Goal: Task Accomplishment & Management: Manage account settings

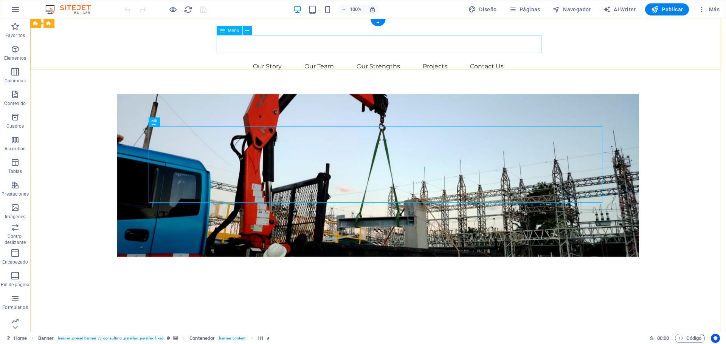
click at [274, 57] on nav "Our Story Our Team Our Strengths Projects Contact Us" at bounding box center [377, 66] width 453 height 18
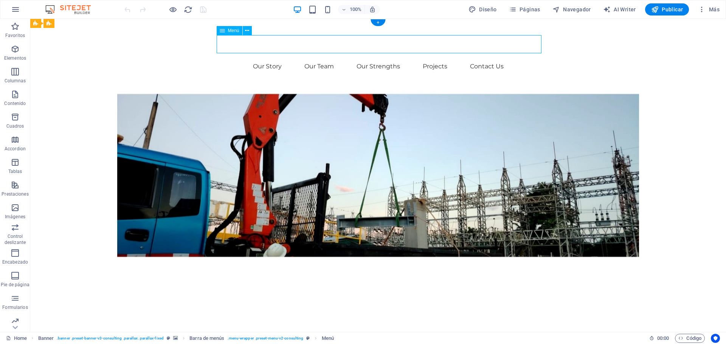
click at [274, 57] on nav "Our Story Our Team Our Strengths Projects Contact Us" at bounding box center [377, 66] width 453 height 18
select select
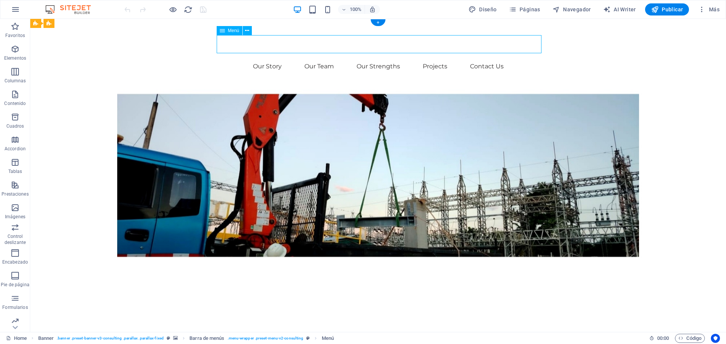
select select
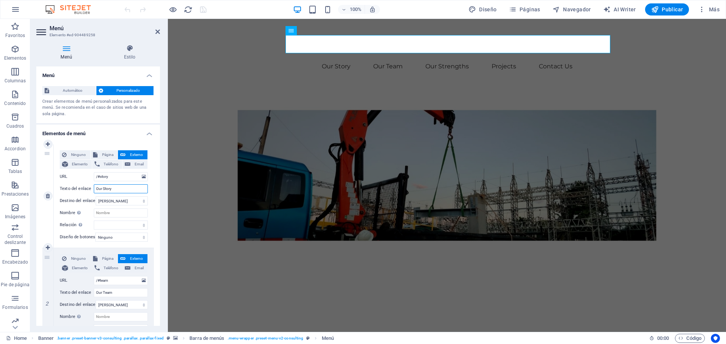
drag, startPoint x: 118, startPoint y: 188, endPoint x: 71, endPoint y: 187, distance: 46.9
click at [71, 187] on div "Texto del enlace Our Story" at bounding box center [104, 188] width 88 height 9
type input "Nosotros"
select select
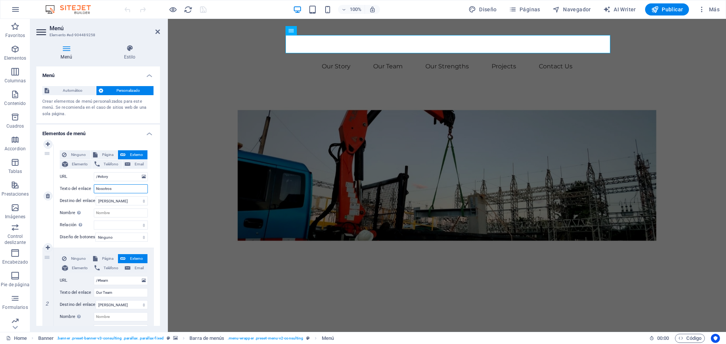
select select
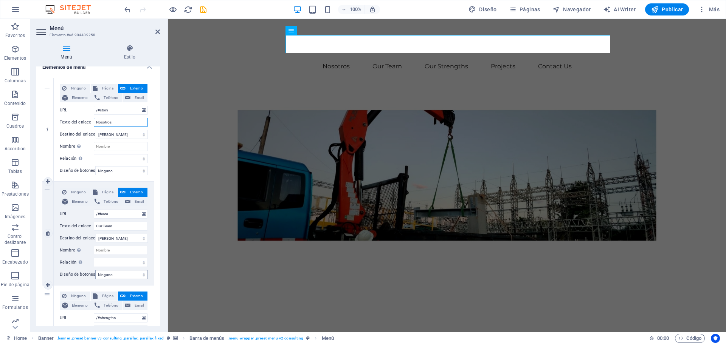
scroll to position [76, 0]
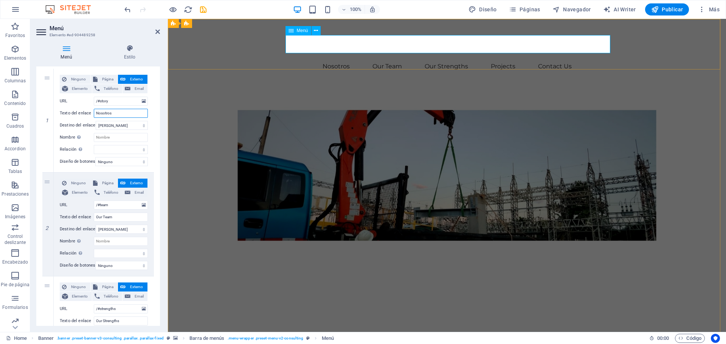
type input "Nosotros"
click at [559, 57] on nav "Nosotros Our Team Our Strengths Projects Contact Us" at bounding box center [446, 66] width 453 height 18
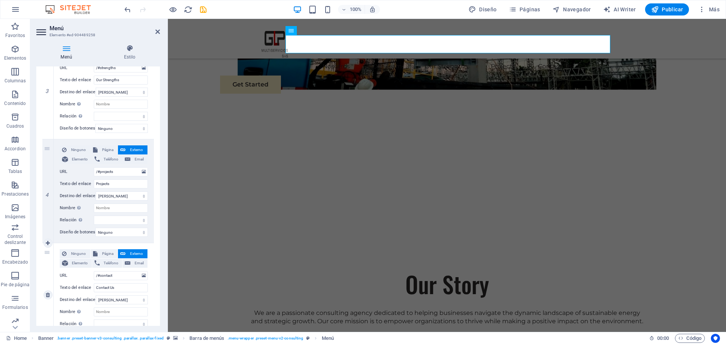
scroll to position [364, 0]
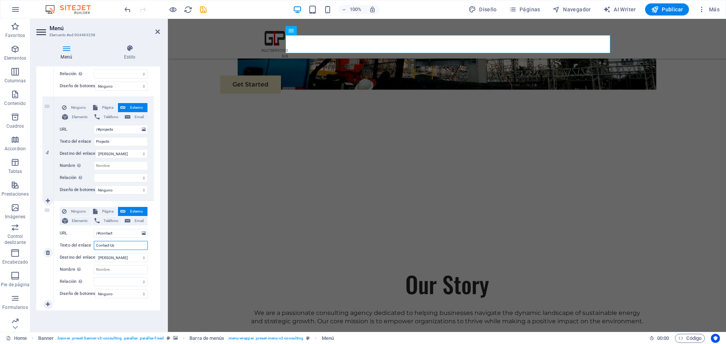
drag, startPoint x: 87, startPoint y: 241, endPoint x: 67, endPoint y: 243, distance: 19.4
click at [67, 243] on div "Texto del enlace Contact Us" at bounding box center [104, 245] width 88 height 9
type input "Contacto"
select select
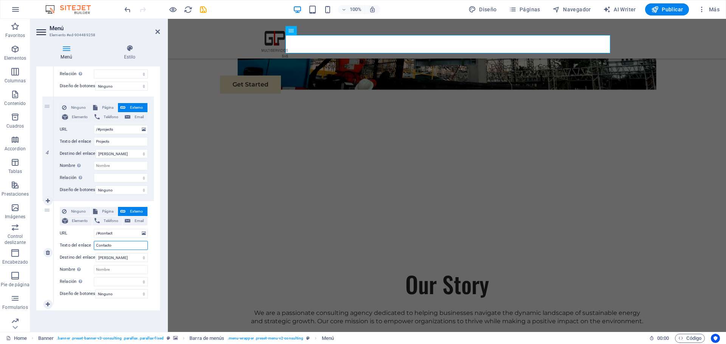
select select
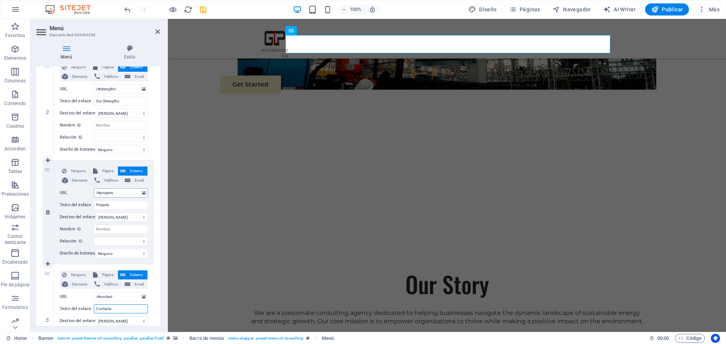
scroll to position [288, 0]
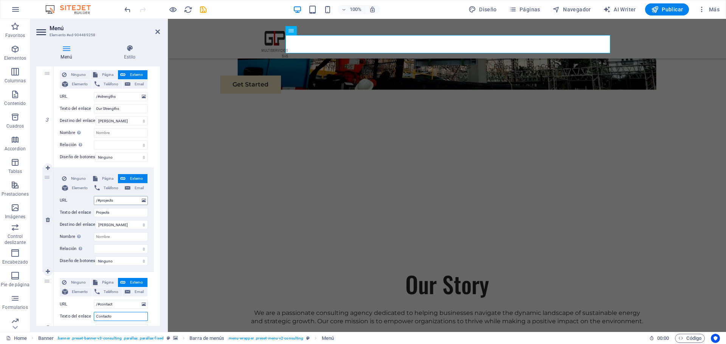
type input "Contacto"
drag, startPoint x: 118, startPoint y: 202, endPoint x: 96, endPoint y: 202, distance: 21.5
click at [96, 202] on input "/#projects" at bounding box center [121, 200] width 54 height 9
drag, startPoint x: 128, startPoint y: 214, endPoint x: 83, endPoint y: 207, distance: 45.7
click at [83, 207] on div "Ninguno Página Externo Elemento Teléfono Email Página Home Subpage Legal Notice…" at bounding box center [104, 213] width 88 height 79
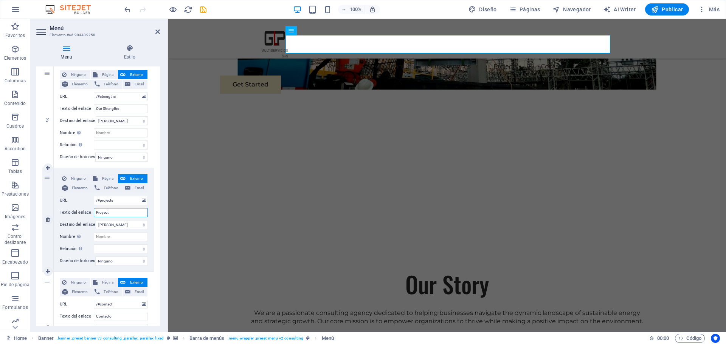
type input "Proyecto"
select select
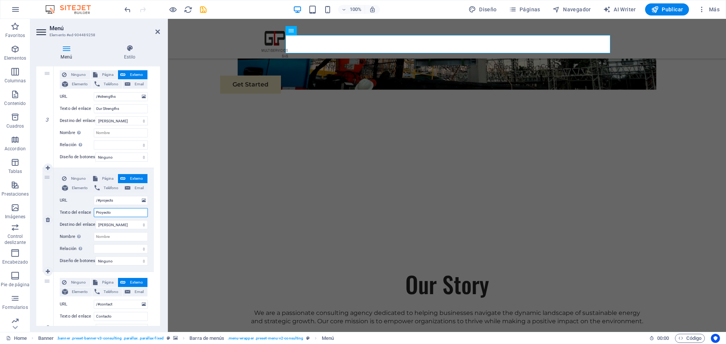
select select
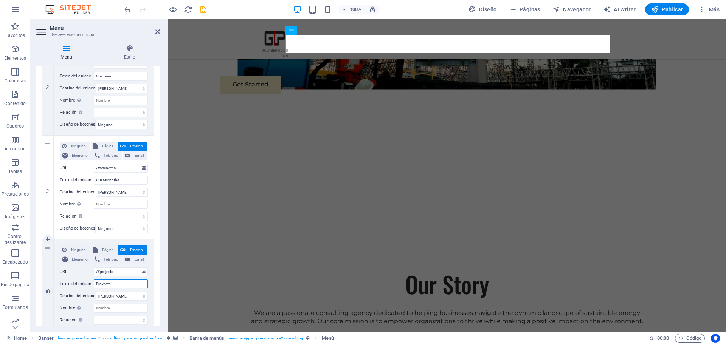
scroll to position [212, 0]
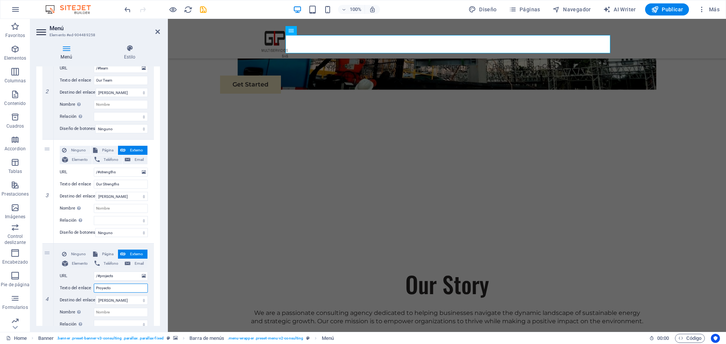
type input "Proyecto"
drag, startPoint x: 125, startPoint y: 184, endPoint x: 90, endPoint y: 184, distance: 35.5
click at [90, 184] on div "Texto del enlace Our Strengths" at bounding box center [104, 184] width 88 height 9
select select
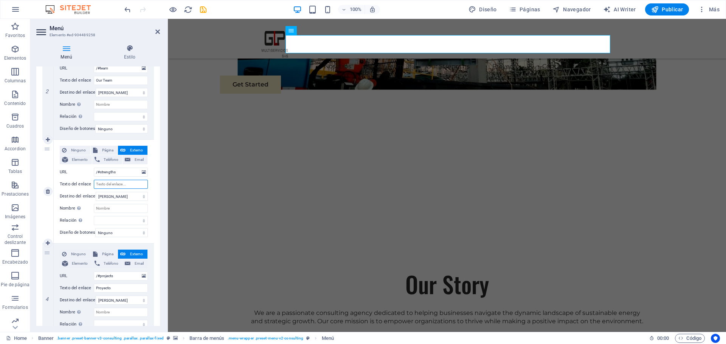
select select
type input "Servicios"
select select
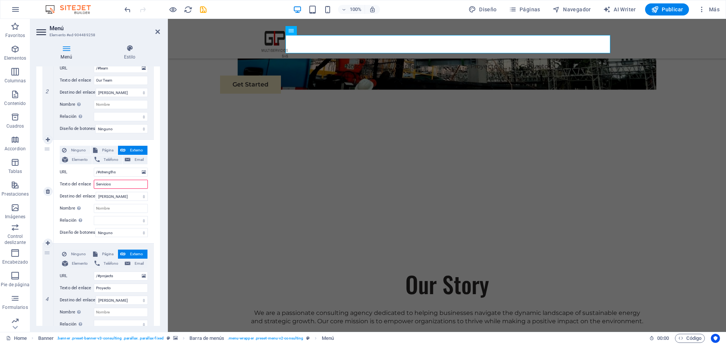
select select
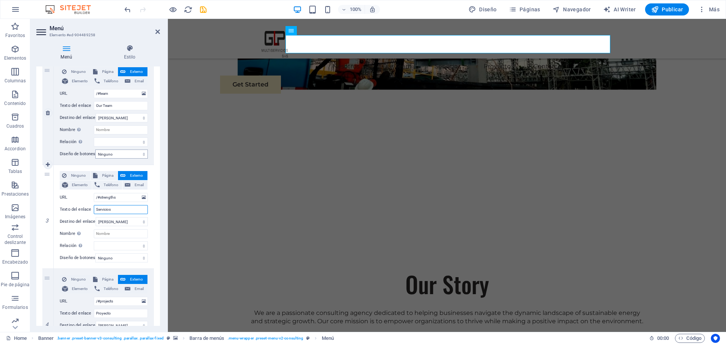
scroll to position [175, 0]
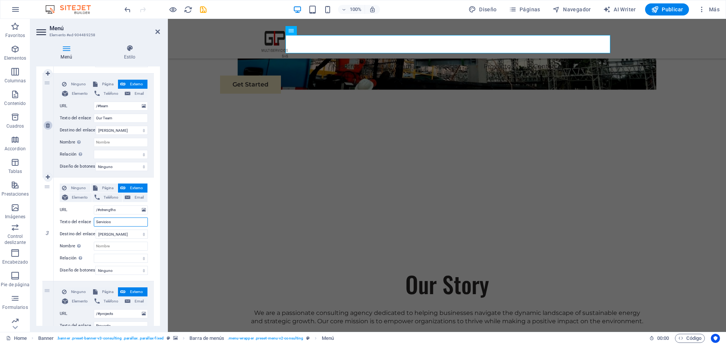
type input "Servicios"
click at [46, 129] on link at bounding box center [47, 125] width 9 height 9
select select
type input "/#strengths"
type input "Servicios"
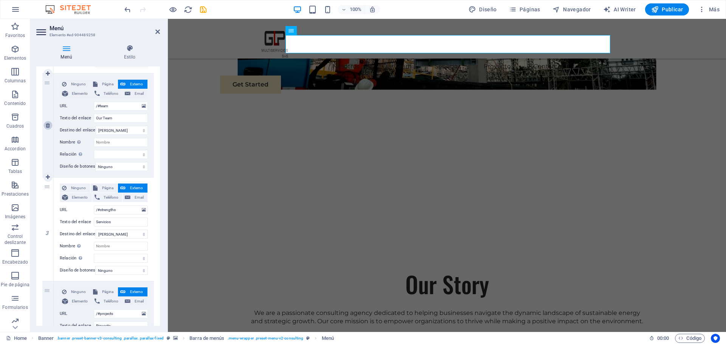
select select
type input "/#projects"
type input "Proyecto"
select select
type input "/#contact"
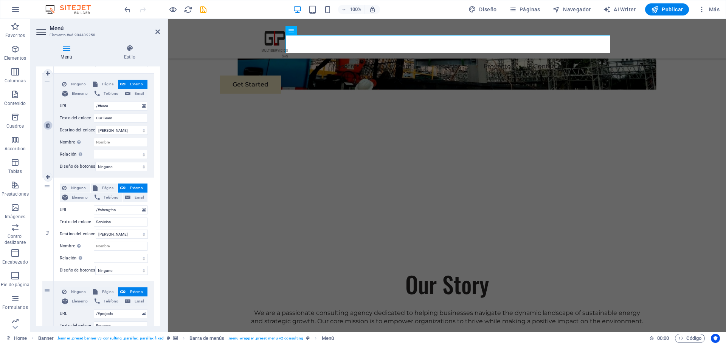
type input "Contacto"
select select
